Goal: Information Seeking & Learning: Find contact information

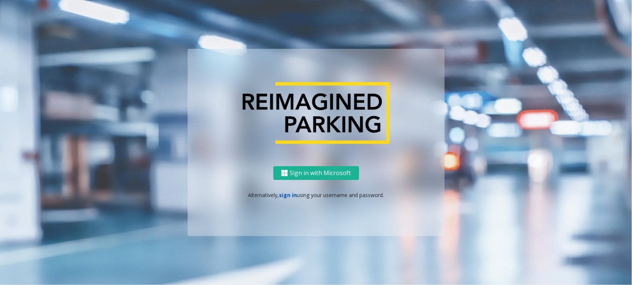
click at [280, 196] on link "sign in" at bounding box center [288, 195] width 18 height 7
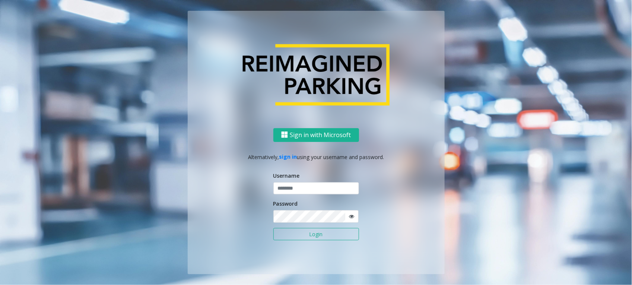
click at [294, 181] on div "Username" at bounding box center [316, 183] width 86 height 23
click at [297, 189] on input "text" at bounding box center [316, 188] width 86 height 13
type input "*******"
click at [273, 228] on button "Login" at bounding box center [316, 234] width 86 height 13
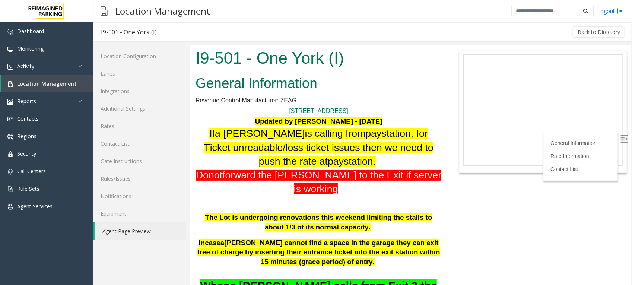
click at [315, 197] on h1 "1 York Street Updated by Sunil Dhyani - 16th June 2025 If a parker is calling f…" at bounding box center [318, 245] width 246 height 278
click at [48, 83] on span "Location Management" at bounding box center [47, 83] width 60 height 7
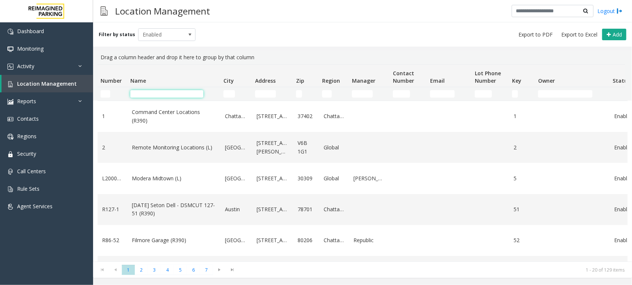
click at [148, 96] on input "Name Filter" at bounding box center [166, 93] width 73 height 7
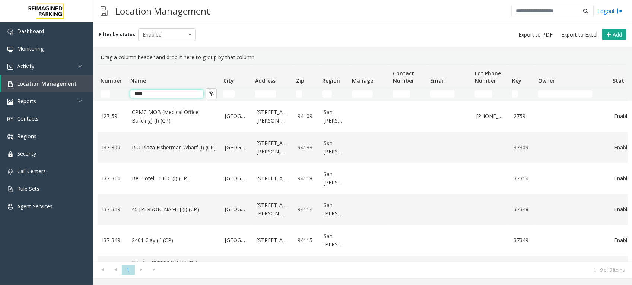
type input "****"
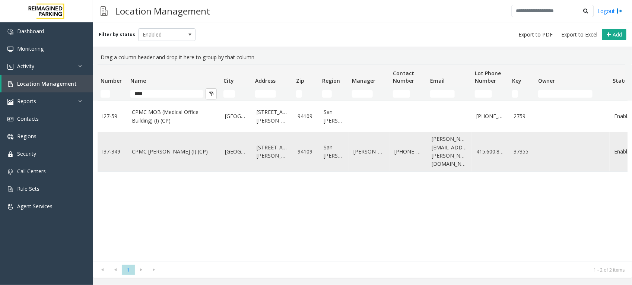
click at [157, 148] on link "CPMC Van Ness (I) (CP)" at bounding box center [174, 152] width 84 height 8
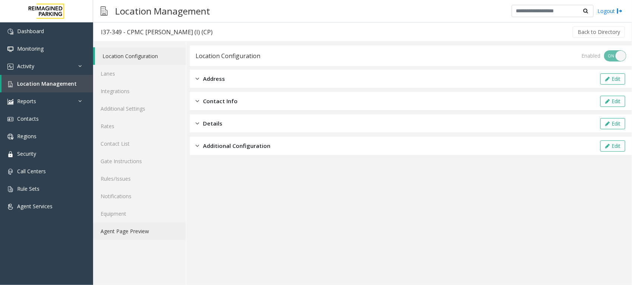
click at [129, 227] on link "Agent Page Preview" at bounding box center [139, 231] width 93 height 18
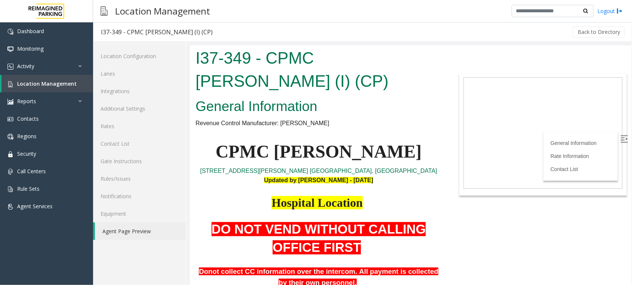
scroll to position [93, 0]
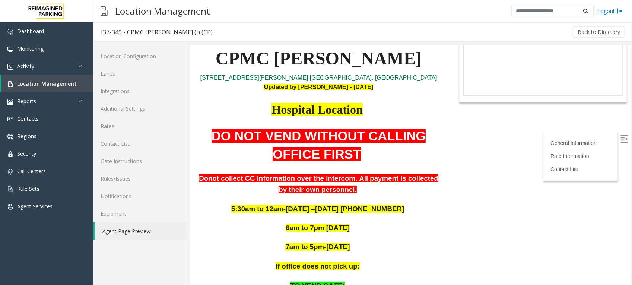
click at [358, 164] on p at bounding box center [318, 167] width 246 height 9
click at [361, 160] on span at bounding box center [363, 154] width 4 height 14
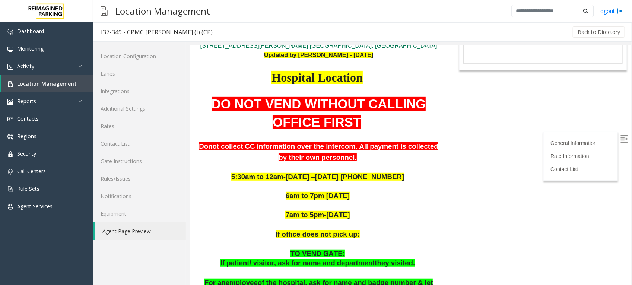
scroll to position [140, 0]
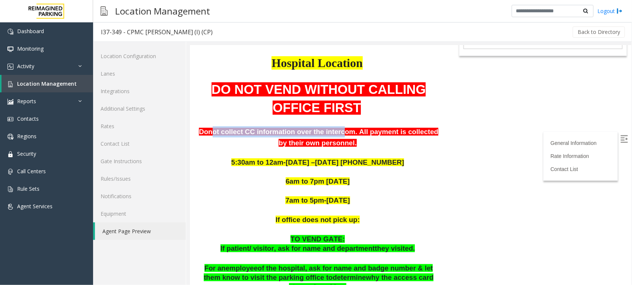
drag, startPoint x: 212, startPoint y: 131, endPoint x: 327, endPoint y: 131, distance: 114.4
click at [327, 131] on b "Donot collect CC information over the intercom. All payment is collected by the…" at bounding box center [319, 136] width 240 height 19
drag, startPoint x: 327, startPoint y: 131, endPoint x: 358, endPoint y: 141, distance: 32.9
click at [358, 141] on p "Donot collect CC information over the intercom. All payment is collected by the…" at bounding box center [318, 137] width 246 height 22
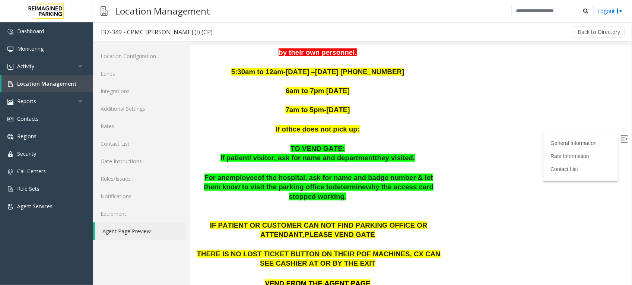
scroll to position [233, 0]
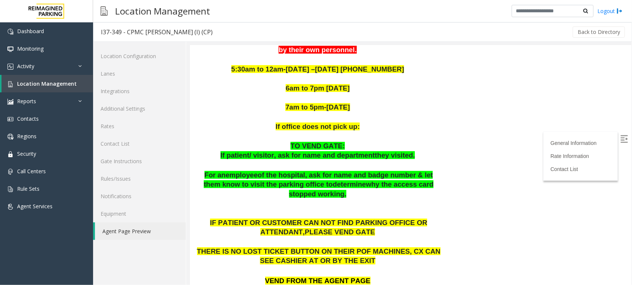
click at [261, 157] on span "If patient/ visitor, ask for name and department" at bounding box center [297, 155] width 155 height 8
click at [303, 162] on p at bounding box center [318, 165] width 246 height 10
drag, startPoint x: 345, startPoint y: 154, endPoint x: 349, endPoint y: 155, distance: 3.8
click at [349, 155] on span "If patient/ visitor, ask for name and department" at bounding box center [297, 155] width 155 height 8
drag, startPoint x: 349, startPoint y: 155, endPoint x: 404, endPoint y: 154, distance: 55.2
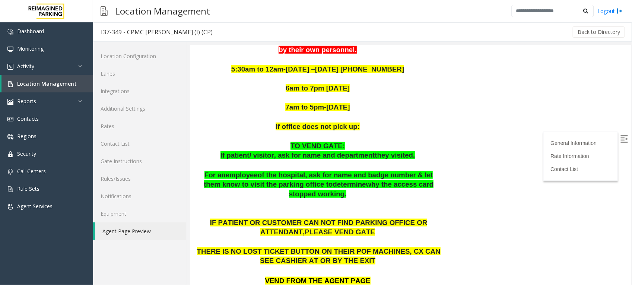
click at [415, 154] on span at bounding box center [416, 155] width 2 height 8
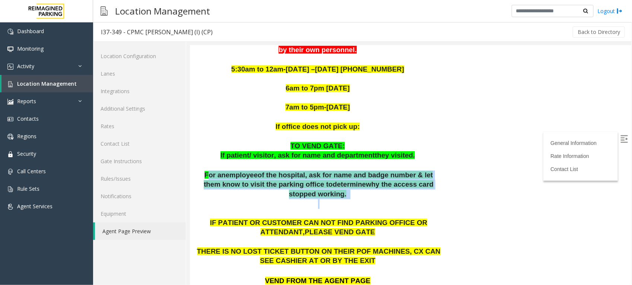
drag, startPoint x: 200, startPoint y: 178, endPoint x: 350, endPoint y: 195, distance: 151.4
click at [350, 195] on div "DO NOT VEND WITHOUT CALLING OFFICE FIRST Donot collect CC information over the …" at bounding box center [318, 141] width 246 height 308
drag, startPoint x: 350, startPoint y: 195, endPoint x: 313, endPoint y: 195, distance: 37.6
click at [313, 199] on p at bounding box center [318, 208] width 246 height 19
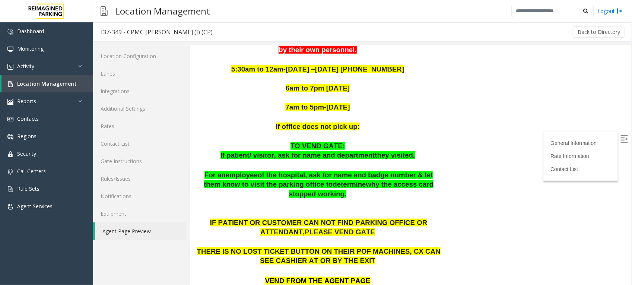
click at [293, 199] on p at bounding box center [318, 208] width 246 height 19
click at [416, 185] on span "hy the access card stopped working." at bounding box center [361, 189] width 145 height 18
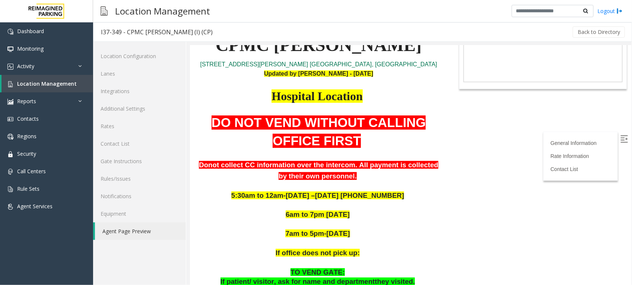
scroll to position [93, 0]
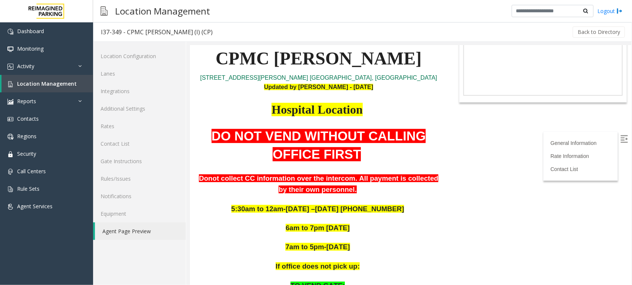
click at [343, 144] on p "DO NOT VEND WITHOUT CALLING OFFICE FIRST" at bounding box center [318, 145] width 246 height 37
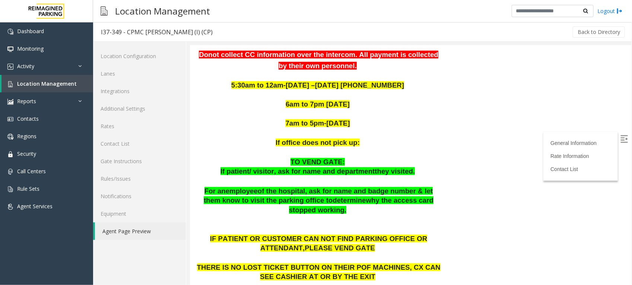
scroll to position [233, 0]
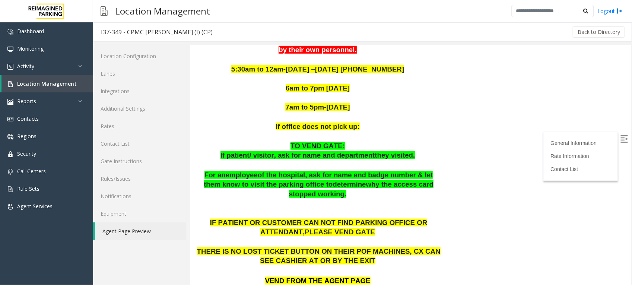
click at [257, 177] on span "of the" at bounding box center [266, 175] width 19 height 8
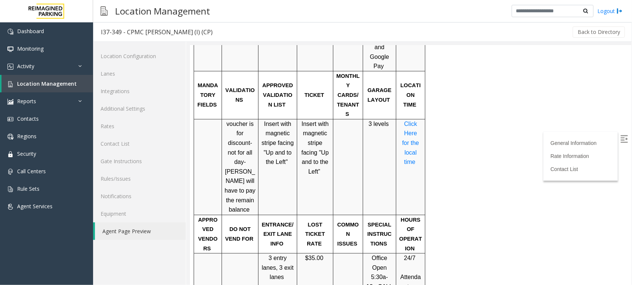
scroll to position [699, 0]
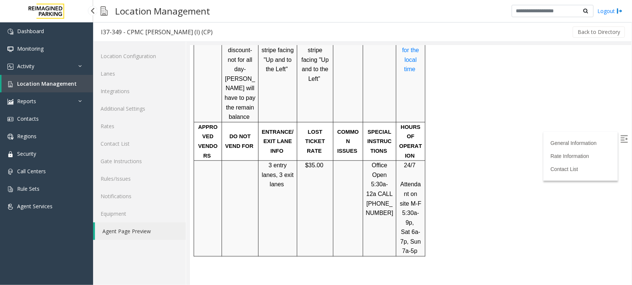
click at [37, 81] on span "Location Management" at bounding box center [47, 83] width 60 height 7
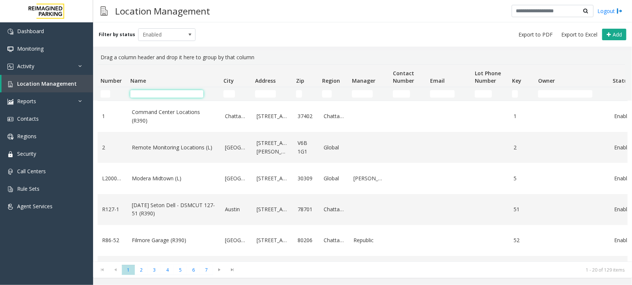
click at [162, 92] on input "Name Filter" at bounding box center [166, 93] width 73 height 7
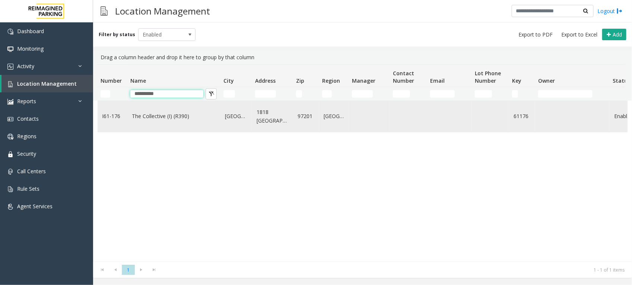
type input "**********"
click at [156, 117] on link "The Collective (I) (R390)" at bounding box center [174, 116] width 84 height 8
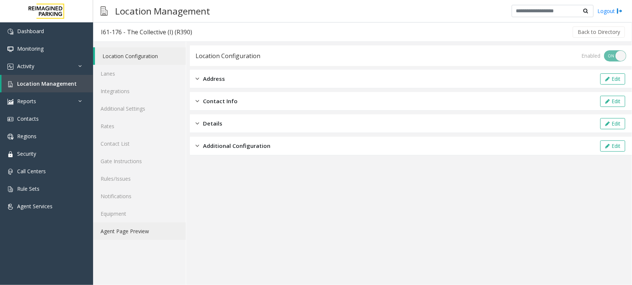
click at [136, 230] on link "Agent Page Preview" at bounding box center [139, 231] width 93 height 18
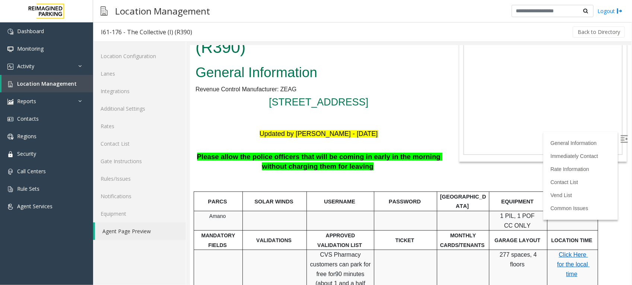
scroll to position [93, 0]
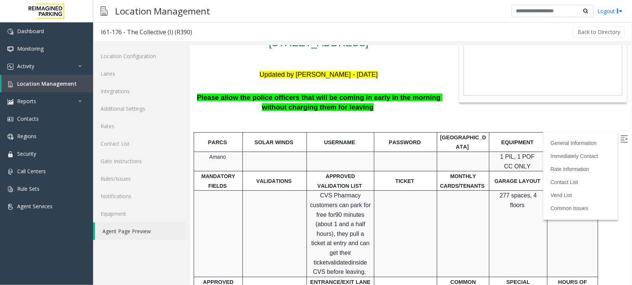
click at [404, 217] on td at bounding box center [405, 233] width 63 height 86
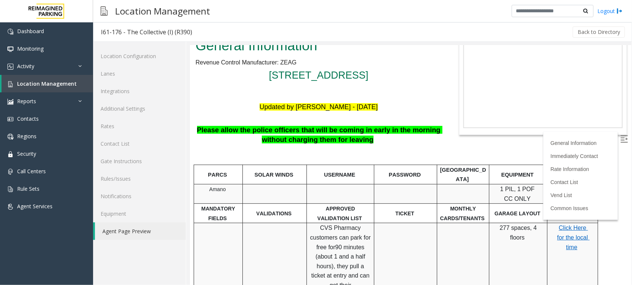
scroll to position [0, 0]
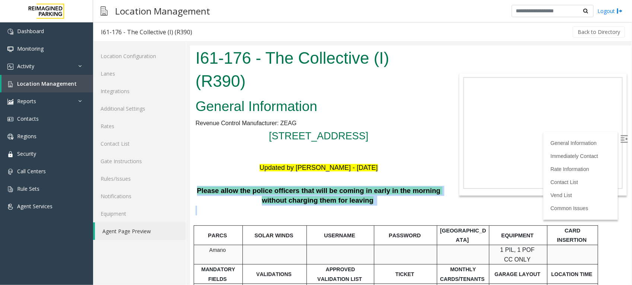
drag, startPoint x: 196, startPoint y: 190, endPoint x: 375, endPoint y: 205, distance: 179.1
click at [374, 205] on p at bounding box center [318, 214] width 246 height 19
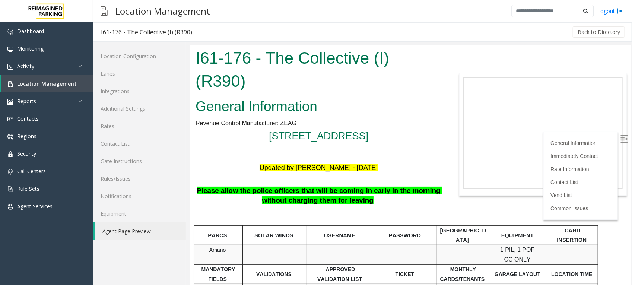
click at [359, 206] on p at bounding box center [318, 214] width 246 height 19
click at [359, 204] on p "Please allow the police officers that will be coming in early in the morning wi…" at bounding box center [318, 196] width 246 height 20
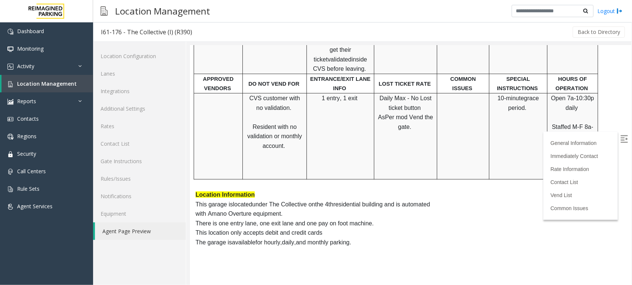
scroll to position [326, 0]
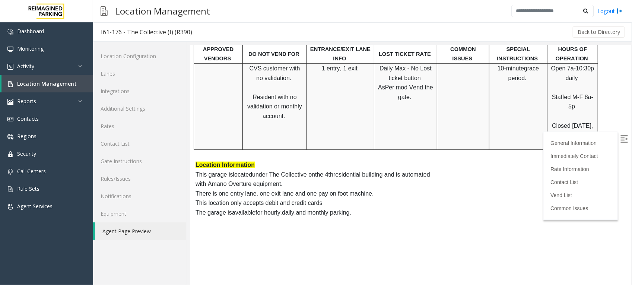
click at [620, 137] on img at bounding box center [623, 138] width 7 height 7
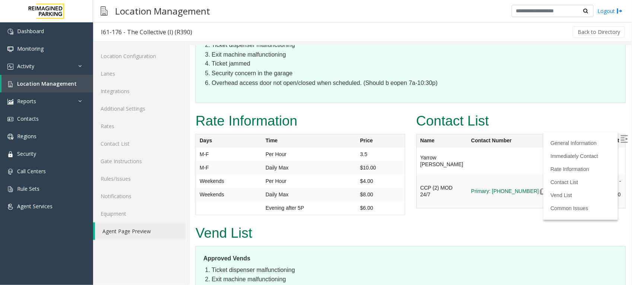
scroll to position [605, 0]
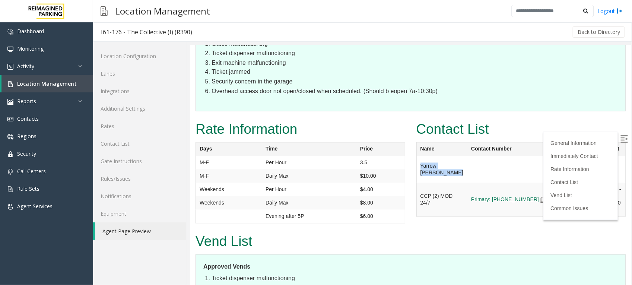
drag, startPoint x: 442, startPoint y: 156, endPoint x: 415, endPoint y: 144, distance: 29.4
click at [416, 156] on tr "Yarrow Stampley yarrow.stampley@reimaginedparking.com" at bounding box center [520, 169] width 209 height 27
copy tr "Yarrow Stampley"
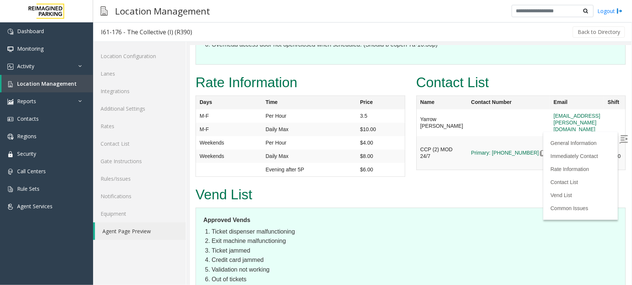
click at [441, 185] on h2 "Vend List" at bounding box center [410, 194] width 430 height 19
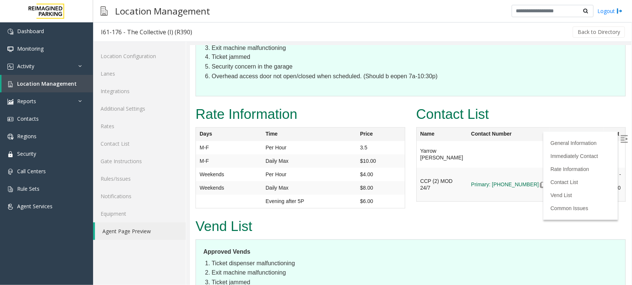
scroll to position [605, 0]
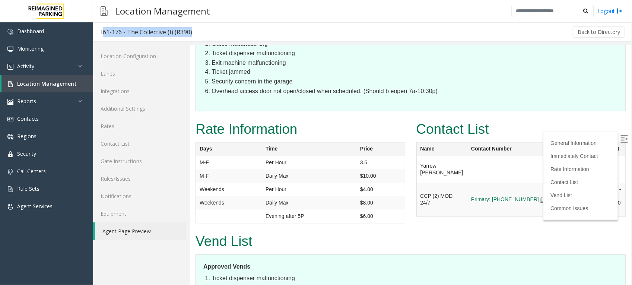
drag, startPoint x: 205, startPoint y: 36, endPoint x: 96, endPoint y: 38, distance: 109.6
click at [96, 38] on div "I61-176 - The Collective (I) (R390) Back to Directory" at bounding box center [362, 31] width 539 height 19
copy div "I61-176 - The Collective (I) (R390)"
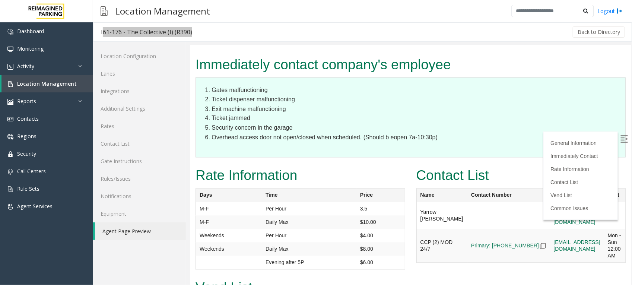
scroll to position [559, 0]
click at [540, 243] on img at bounding box center [543, 246] width 6 height 6
drag, startPoint x: 509, startPoint y: 231, endPoint x: 468, endPoint y: 225, distance: 41.4
click at [468, 225] on td "Primary: 503-294-3275" at bounding box center [508, 215] width 83 height 27
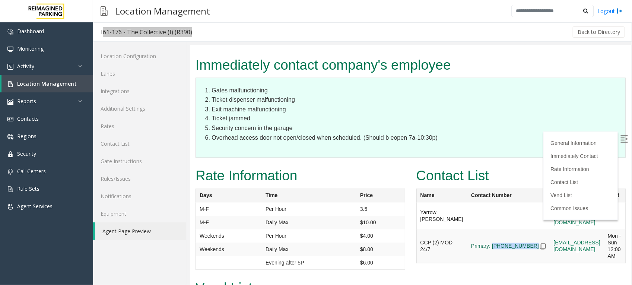
copy span "503-294-3275"
click at [62, 82] on span "Location Management" at bounding box center [47, 83] width 60 height 7
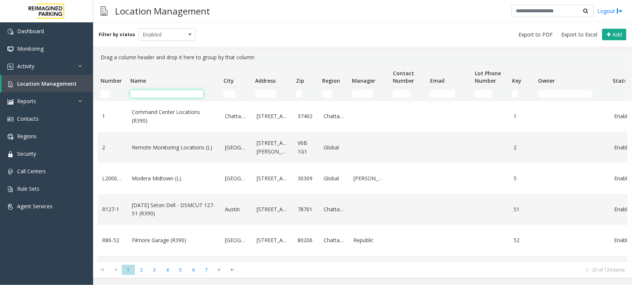
click at [172, 91] on input "Name Filter" at bounding box center [166, 93] width 73 height 7
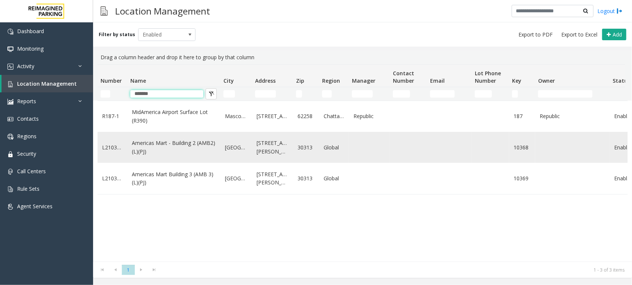
type input "*******"
click at [171, 145] on link "Americas Mart - Building 2 (AMB2) (L)(PJ)" at bounding box center [174, 147] width 84 height 17
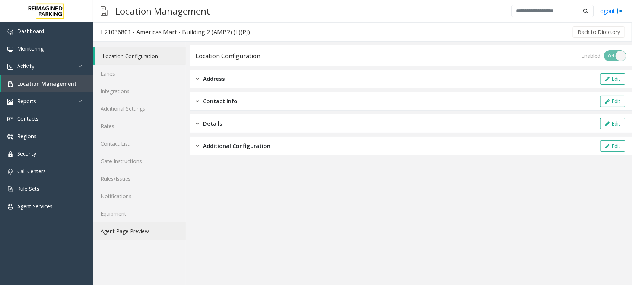
click at [120, 232] on link "Agent Page Preview" at bounding box center [139, 231] width 93 height 18
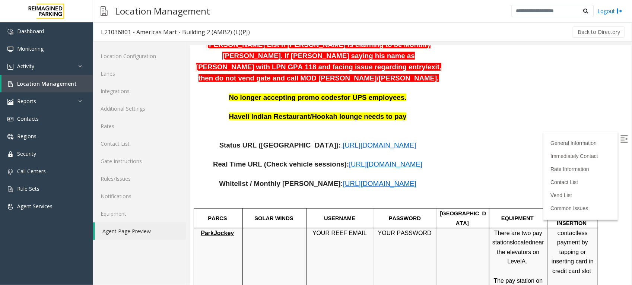
scroll to position [279, 0]
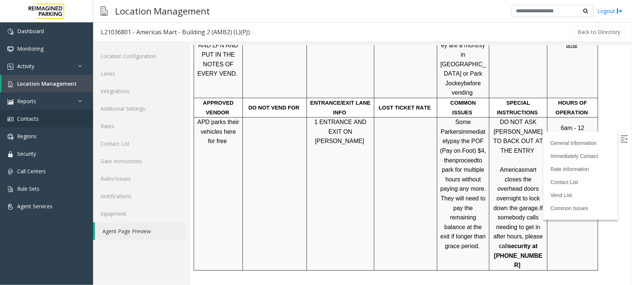
scroll to position [605, 0]
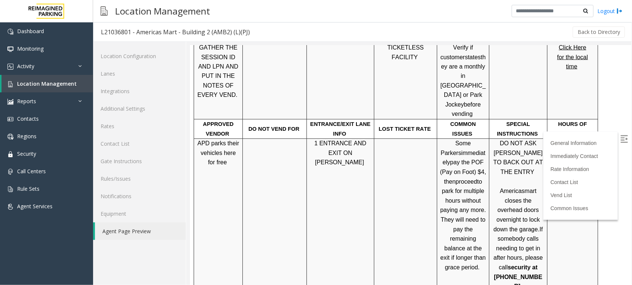
click at [311, 157] on td "1 ENTRANCE AND EXIT ON TED TURNER" at bounding box center [340, 215] width 67 height 153
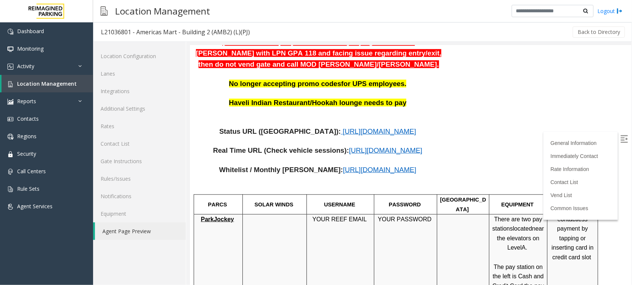
scroll to position [279, 0]
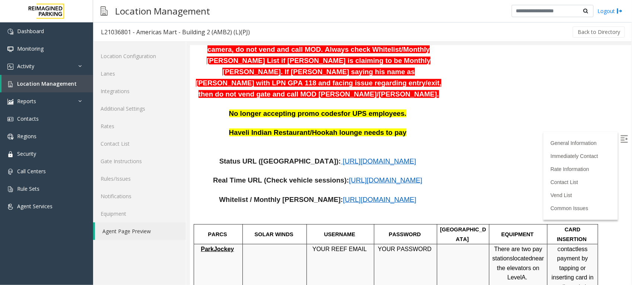
click at [379, 157] on span "https://www.parkjockey.com/en-us/manage/1633/status" at bounding box center [378, 161] width 73 height 8
click at [346, 195] on span "https://www.parkjockey.com/en-us/manage/1633/whitelist" at bounding box center [379, 199] width 73 height 8
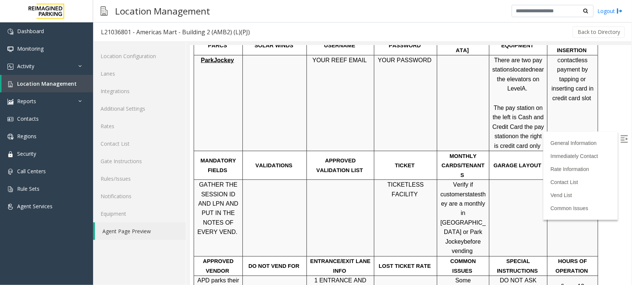
scroll to position [512, 0]
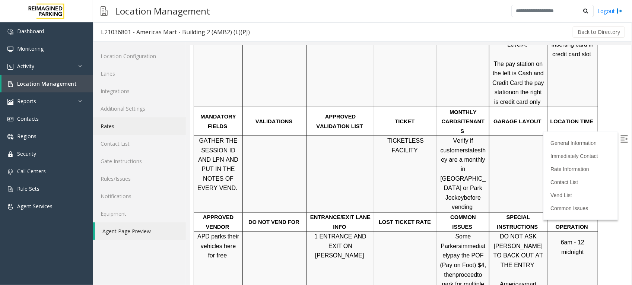
click at [114, 124] on link "Rates" at bounding box center [139, 126] width 93 height 18
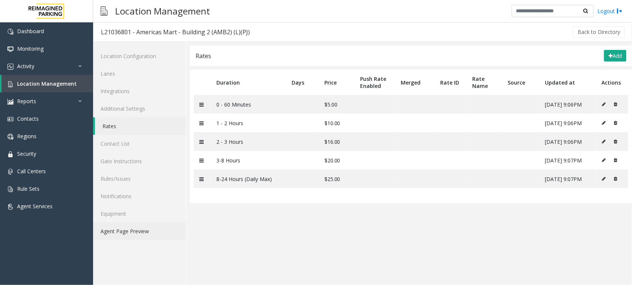
click at [140, 227] on link "Agent Page Preview" at bounding box center [139, 231] width 93 height 18
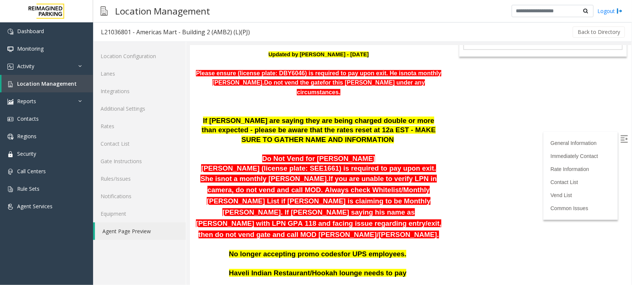
scroll to position [140, 0]
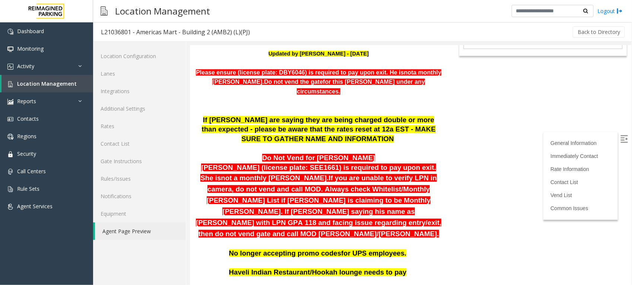
click at [506, 145] on html "L21036801 - Americas Mart - Building 2 (AMB2) (L)(PJ) General Information Reven…" at bounding box center [410, 25] width 441 height 240
click at [123, 230] on link "Agent Page Preview" at bounding box center [140, 231] width 91 height 18
click at [383, 144] on p at bounding box center [318, 149] width 246 height 10
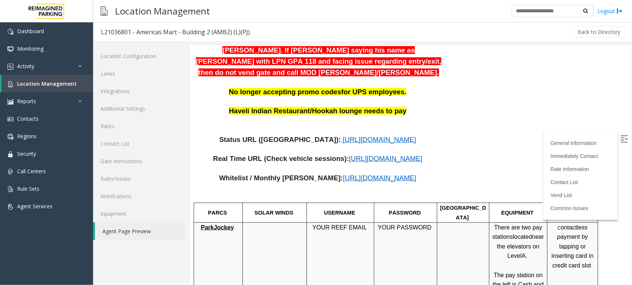
scroll to position [326, 0]
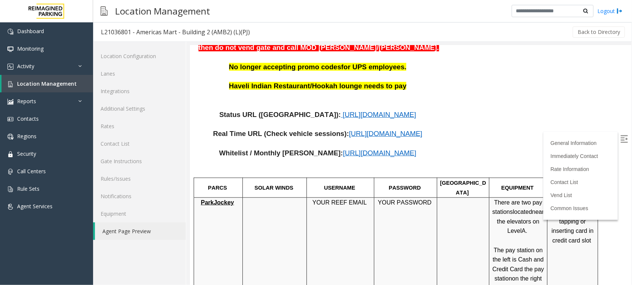
click at [342, 110] on span "https://www.parkjockey.com/en-us/manage/1633/status" at bounding box center [378, 114] width 73 height 8
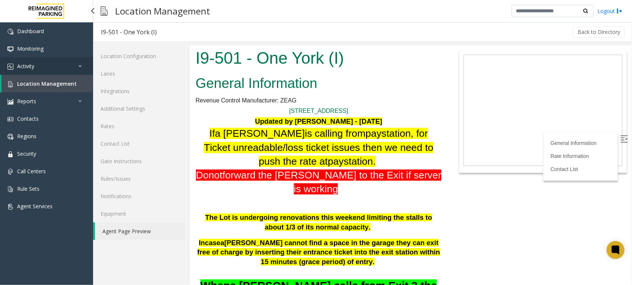
click at [32, 63] on span "Activity" at bounding box center [25, 66] width 17 height 7
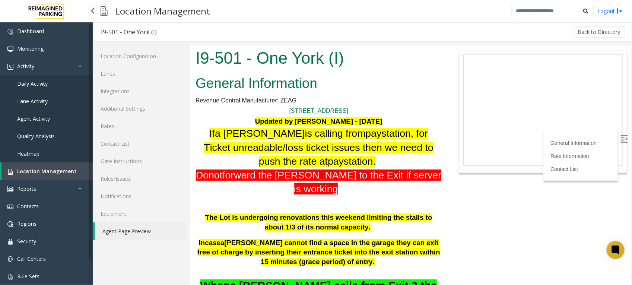
click at [43, 81] on span "Daily Activity" at bounding box center [32, 83] width 31 height 7
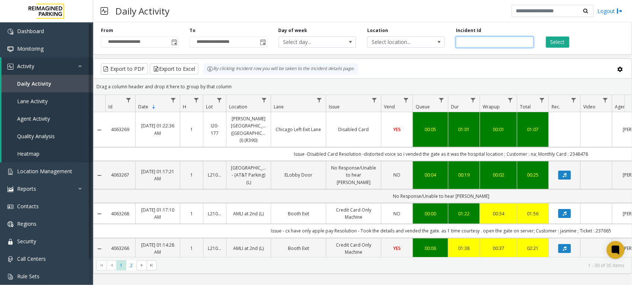
click at [472, 42] on input "number" at bounding box center [494, 42] width 77 height 11
paste input "*******"
type input "*******"
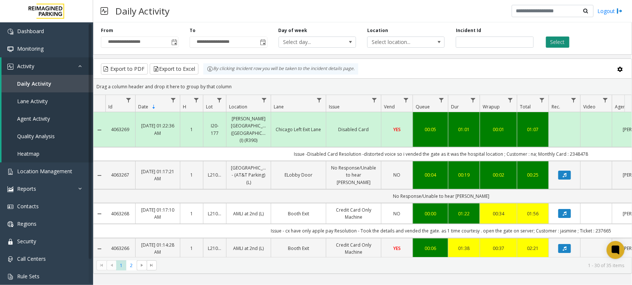
click at [557, 44] on button "Select" at bounding box center [557, 42] width 23 height 11
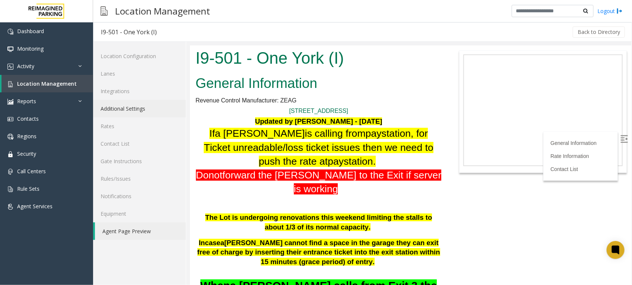
click at [118, 107] on link "Additional Settings" at bounding box center [139, 109] width 93 height 18
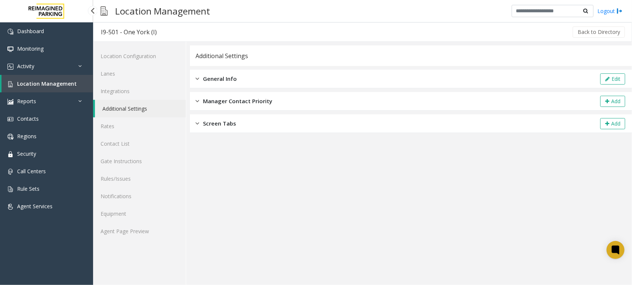
click at [50, 83] on span "Location Management" at bounding box center [47, 83] width 60 height 7
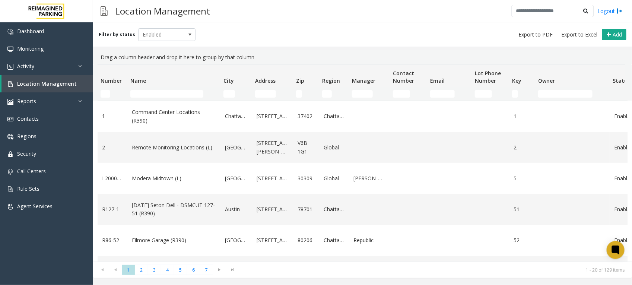
click at [155, 88] on td "Name Filter" at bounding box center [173, 93] width 93 height 13
click at [163, 96] on input "Name Filter" at bounding box center [166, 93] width 73 height 7
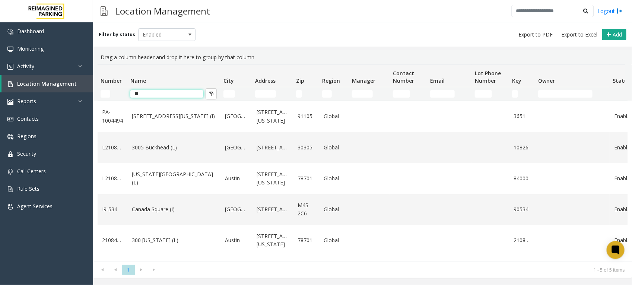
type input "*"
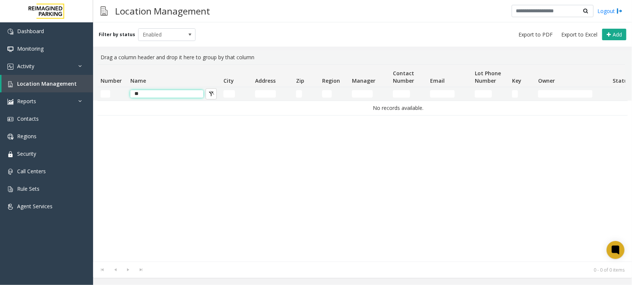
type input "*"
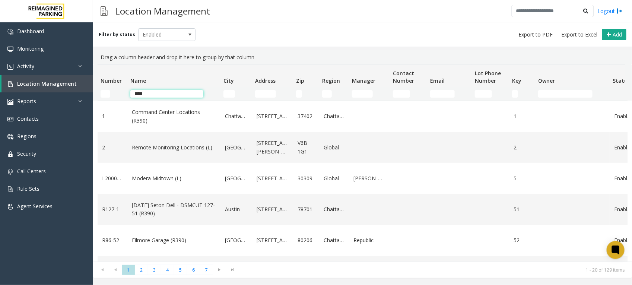
type input "*****"
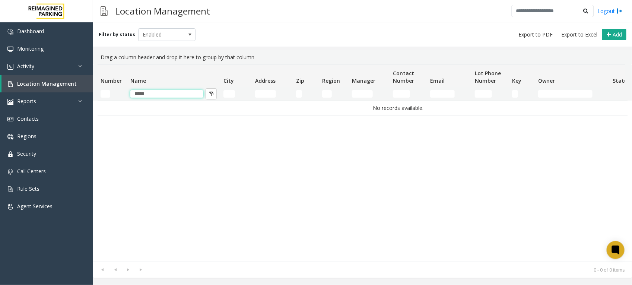
drag, startPoint x: 174, startPoint y: 96, endPoint x: -137, endPoint y: 84, distance: 310.6
click at [0, 84] on html "Dashboard Monitoring Activity Daily Activity Lane Activity Agent Activity Quali…" at bounding box center [316, 142] width 632 height 285
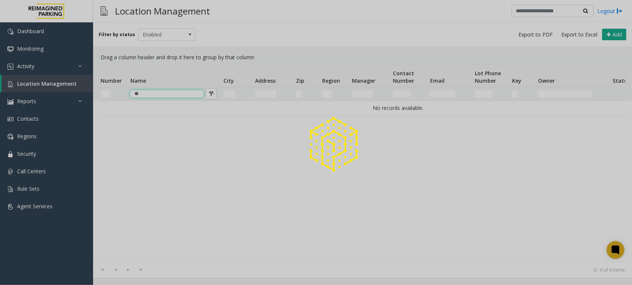
type input "*"
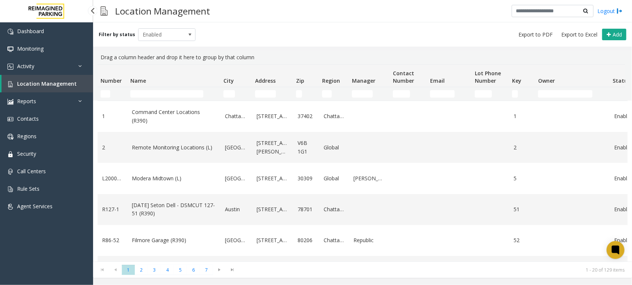
click at [31, 88] on link "Location Management" at bounding box center [47, 84] width 92 height 18
click at [180, 94] on input "Name Filter" at bounding box center [166, 93] width 73 height 7
click at [57, 83] on span "Location Management" at bounding box center [47, 83] width 60 height 7
click at [159, 95] on input "Name Filter" at bounding box center [166, 93] width 73 height 7
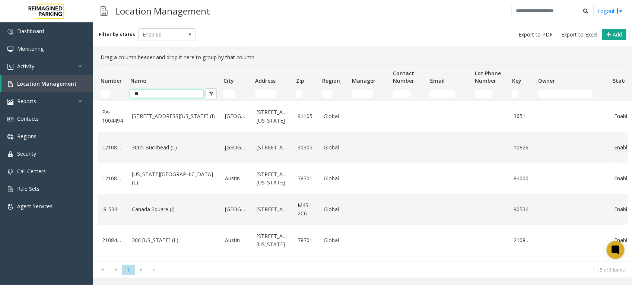
type input "*"
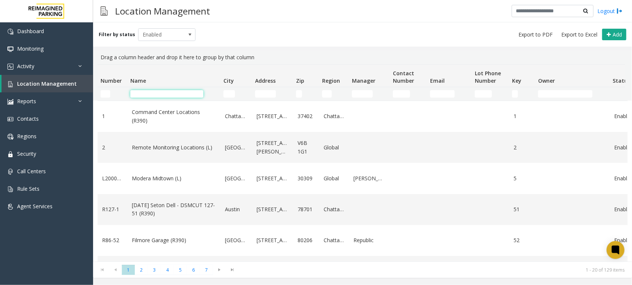
click at [172, 95] on input "Name Filter" at bounding box center [166, 93] width 73 height 7
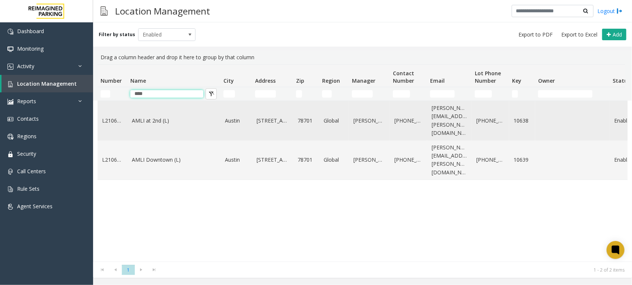
type input "****"
click at [153, 117] on link "AMLI at 2nd (L)" at bounding box center [174, 121] width 84 height 8
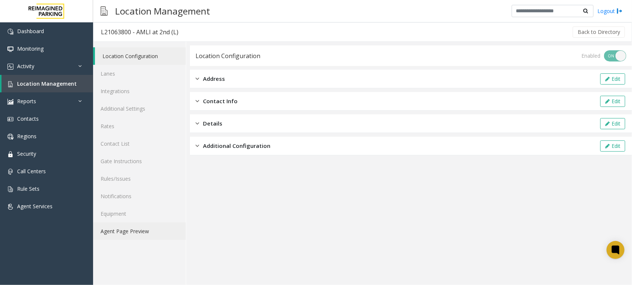
click at [122, 229] on link "Agent Page Preview" at bounding box center [139, 231] width 93 height 18
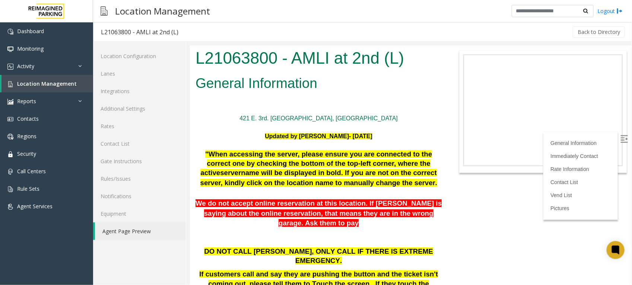
scroll to position [186, 0]
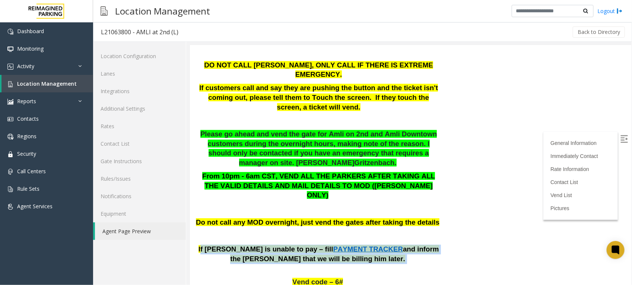
drag, startPoint x: 367, startPoint y: 224, endPoint x: 201, endPoint y: 209, distance: 166.8
click at [201, 244] on p "If [PERSON_NAME] is unable to pay – fill PAYMENT TRACKER and inform the [PERSON…" at bounding box center [318, 253] width 246 height 19
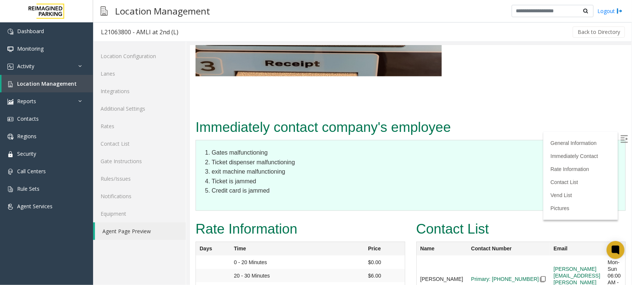
scroll to position [1630, 0]
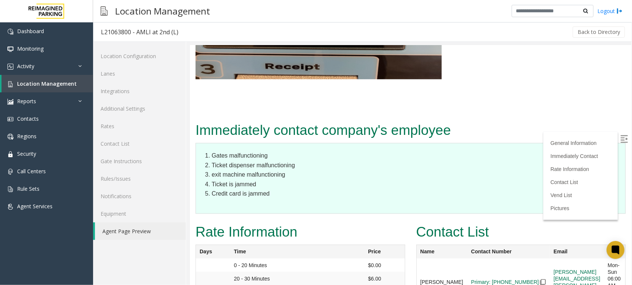
drag, startPoint x: 445, startPoint y: 130, endPoint x: 412, endPoint y: 127, distance: 33.2
click at [416, 244] on table "Name Contact Number Email Shift [PERSON_NAME] Primary: [PHONE_NUMBER] [PERSON_N…" at bounding box center [521, 274] width 210 height 61
copy div "Name Contact Number Email Shift [PERSON_NAME]"
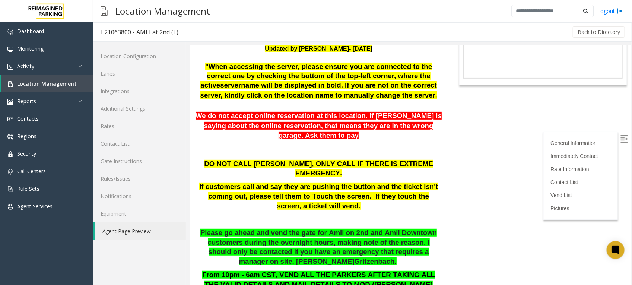
scroll to position [0, 0]
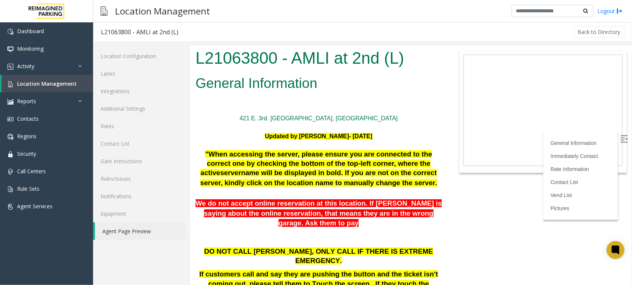
click at [327, 83] on h2 "General Information" at bounding box center [318, 82] width 246 height 19
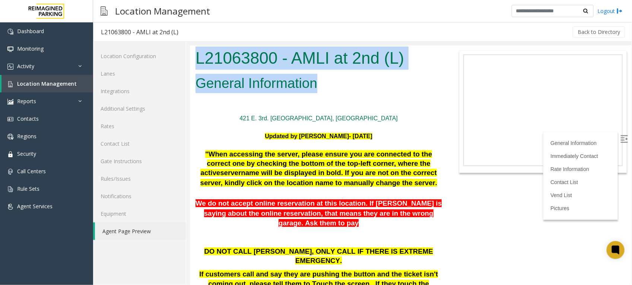
drag, startPoint x: 317, startPoint y: 85, endPoint x: 192, endPoint y: 62, distance: 127.0
click at [192, 62] on body "L21063800 - AMLI at 2nd (L) General Information [STREET_ADDRESS] [GEOGRAPHIC_DA…" at bounding box center [410, 165] width 441 height 240
drag, startPoint x: 192, startPoint y: 62, endPoint x: 261, endPoint y: 72, distance: 69.7
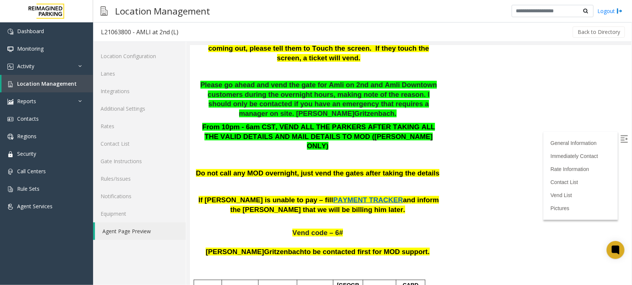
scroll to position [233, 0]
